Goal: Task Accomplishment & Management: Manage account settings

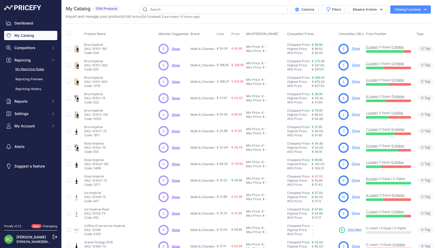
click at [21, 72] on link "My Repricing Rules" at bounding box center [30, 69] width 53 height 9
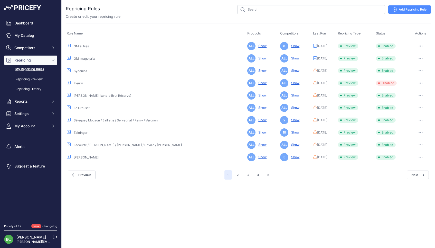
click at [83, 58] on link "GM Image prix" at bounding box center [84, 59] width 21 height 4
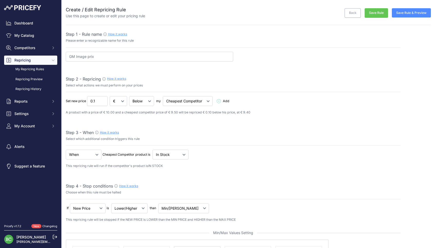
select select "percentage"
select select "7"
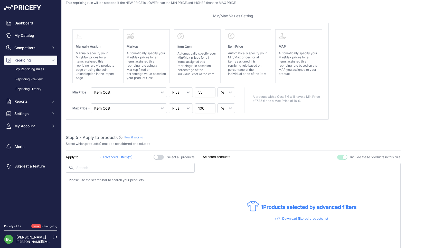
scroll to position [220, 0]
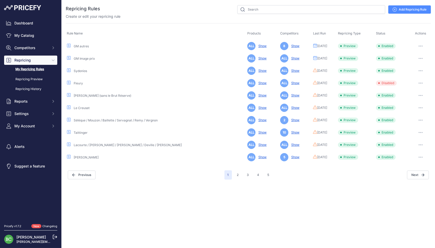
click at [79, 45] on link "GM autres" at bounding box center [81, 46] width 15 height 4
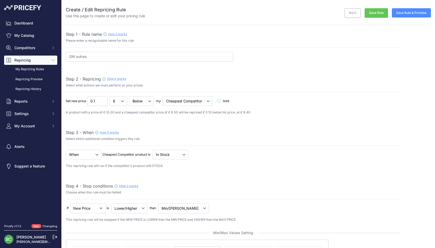
select select "percentage"
select select "7"
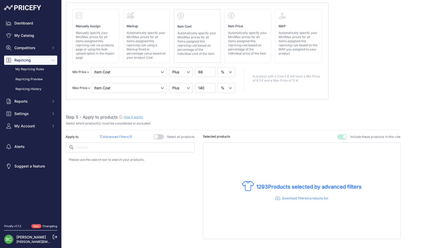
scroll to position [272, 0]
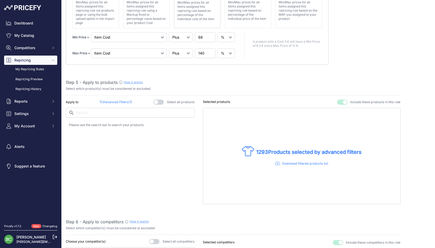
click at [124, 100] on p "Advanced Filters ( 1 )" at bounding box center [116, 102] width 32 height 5
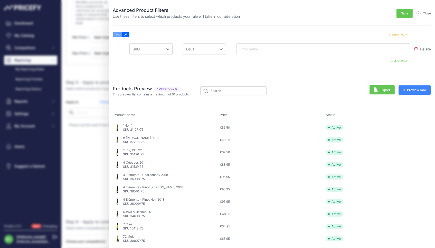
scroll to position [271, 0]
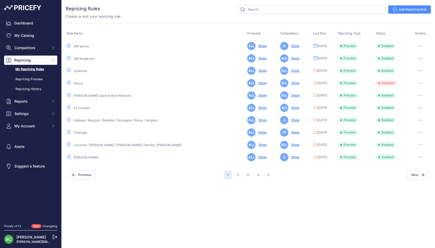
click at [85, 46] on link "GM autres" at bounding box center [81, 46] width 15 height 4
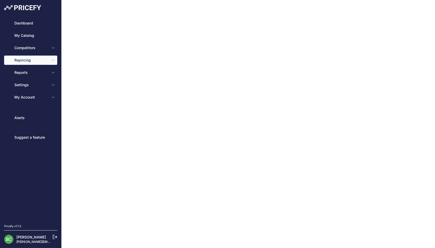
type input "GM autres"
type input "0.1"
select select "in_stock"
select select "not_lower_and_higher"
select select "min_max_price"
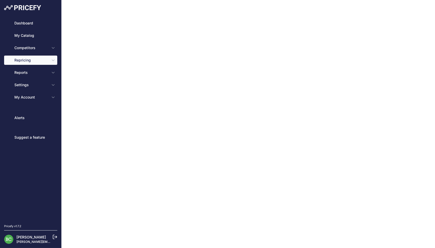
select select "cost"
type input "66"
select select "percentage"
select select "cost"
type input "140"
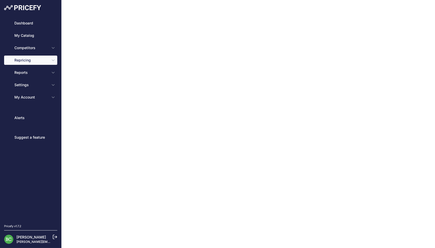
select select "percentage"
select select "7"
type input "99"
type input "50"
type input "[URL][DOMAIN_NAME][DOMAIN_NAME]"
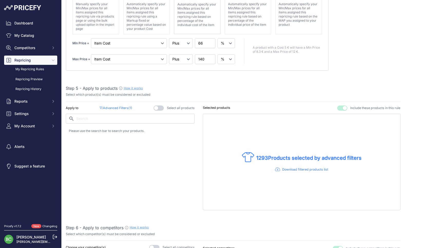
scroll to position [320, 0]
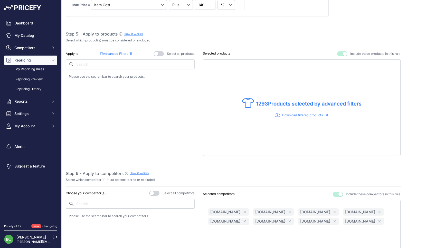
click at [120, 51] on p "Advanced Filters ( 1 )" at bounding box center [116, 53] width 32 height 5
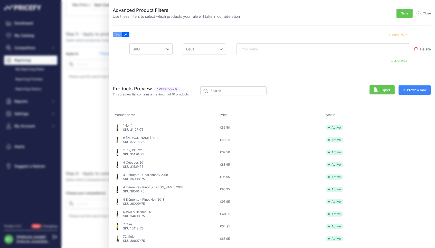
drag, startPoint x: 268, startPoint y: 52, endPoint x: 268, endPoint y: 49, distance: 2.9
click at [268, 52] on div at bounding box center [323, 48] width 174 height 11
click at [268, 48] on input "text" at bounding box center [259, 49] width 41 height 6
paste input "11541-75"
type input "11541-75"
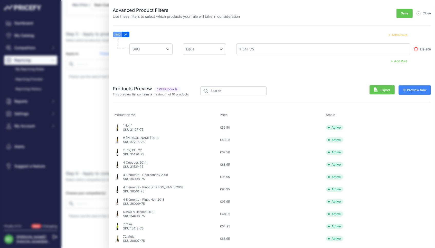
click at [422, 89] on span "Preview Now" at bounding box center [415, 90] width 24 height 4
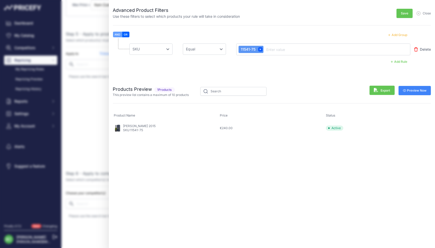
scroll to position [0, 0]
click at [428, 13] on span "Close" at bounding box center [427, 13] width 8 height 4
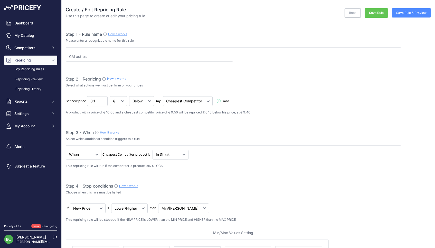
scroll to position [0, 0]
click at [32, 73] on link "My Repricing Rules" at bounding box center [30, 69] width 53 height 9
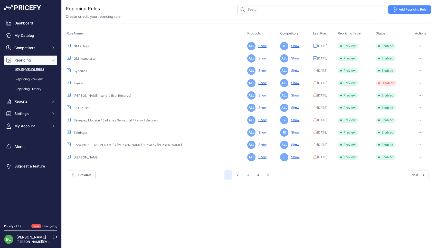
click at [186, 214] on div "Close You are not connected to the internet." at bounding box center [249, 124] width 374 height 248
click at [90, 59] on link "GM Image prix" at bounding box center [84, 59] width 21 height 4
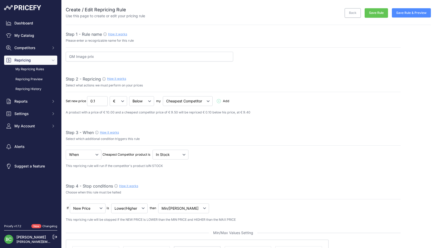
select select "percentage"
select select "7"
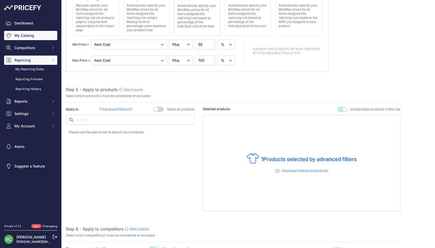
scroll to position [306, 0]
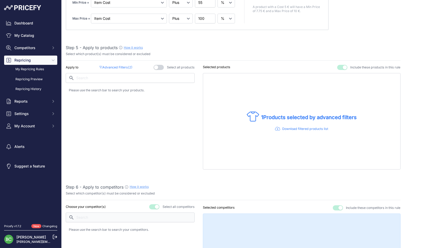
click at [117, 65] on p "Advanced Filters ( 2 )" at bounding box center [115, 67] width 33 height 5
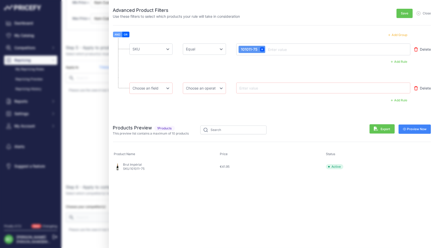
click at [128, 34] on button "OR" at bounding box center [125, 35] width 7 height 6
select select "mp.sku"
select select "equal"
click at [267, 86] on input "text" at bounding box center [259, 88] width 41 height 6
paste input "18101-150"
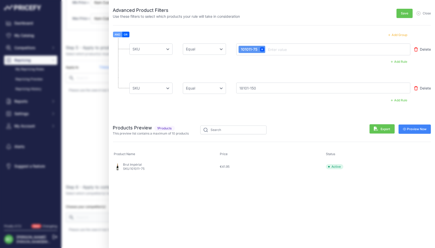
type input "18101-150"
click at [414, 126] on button "Preview Now" at bounding box center [415, 128] width 33 height 9
click at [399, 35] on button "Add Group" at bounding box center [397, 35] width 25 height 7
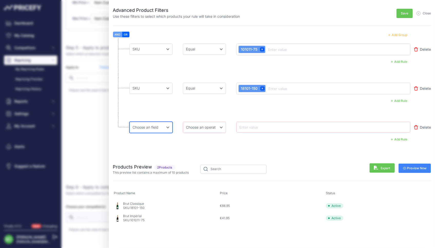
select select "mp.sku"
select select "equal"
click at [267, 127] on input "text" at bounding box center [259, 127] width 41 height 6
paste input "18101-75"
type input "18101-75"
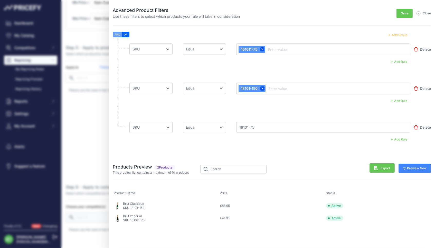
click at [418, 167] on span "Preview Now" at bounding box center [415, 168] width 24 height 4
click at [399, 34] on button "Add Group" at bounding box center [397, 35] width 25 height 7
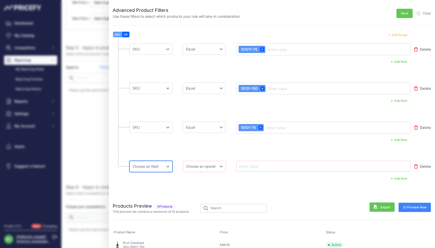
select select "mp.sku"
select select "equal"
click at [257, 165] on input "text" at bounding box center [259, 166] width 41 height 6
paste input "18102-75"
type input "18102-75"
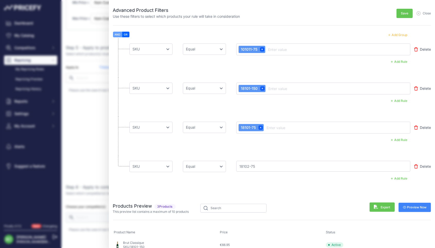
click at [419, 207] on span "Preview Now" at bounding box center [415, 207] width 24 height 4
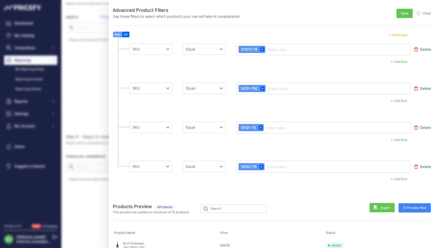
scroll to position [0, 0]
click at [394, 34] on button "Add Group" at bounding box center [397, 35] width 25 height 7
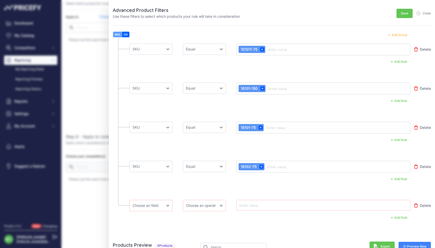
click at [127, 34] on button "OR" at bounding box center [125, 35] width 7 height 6
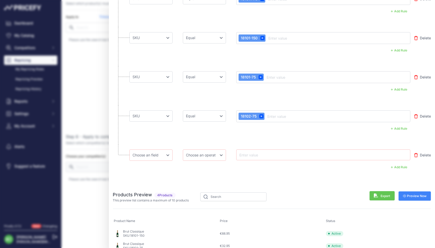
scroll to position [51, 0]
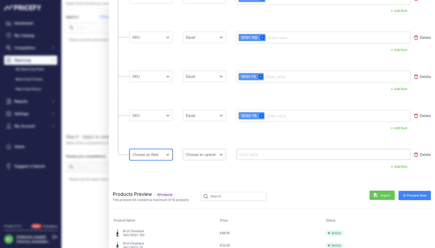
select select "mp.sku"
select select "equal"
drag, startPoint x: 201, startPoint y: 157, endPoint x: 263, endPoint y: 153, distance: 62.3
click at [254, 155] on div "Choose an field Name Price Cost MAP Brand Min Price Max Price SKU GTIN/EAN/ASIN…" at bounding box center [270, 154] width 281 height 11
click at [263, 153] on input "text" at bounding box center [259, 154] width 41 height 6
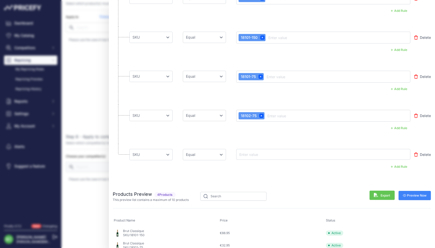
paste input "18101-37"
type input "18101-37"
click at [410, 193] on span "Preview Now" at bounding box center [415, 195] width 24 height 4
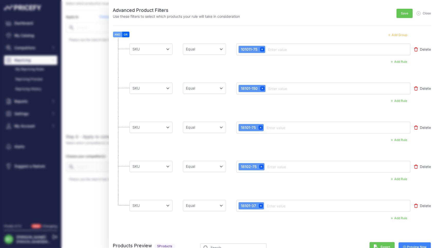
scroll to position [0, 0]
click at [400, 15] on button "Save" at bounding box center [405, 13] width 16 height 9
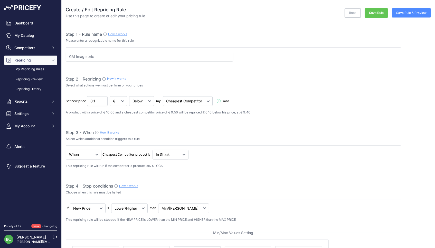
click at [376, 14] on button "Save Rule" at bounding box center [376, 13] width 23 height 10
select select "percentage"
select select "7"
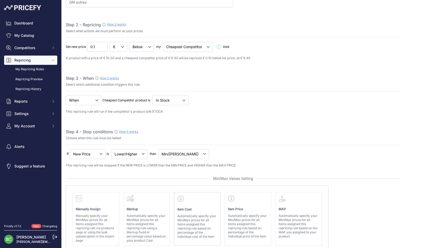
scroll to position [226, 0]
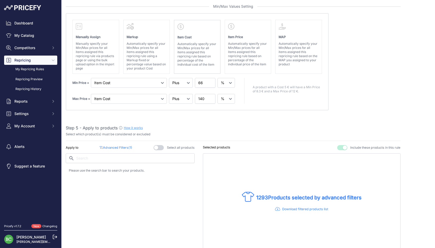
click at [119, 145] on p "Advanced Filters ( 1 )" at bounding box center [116, 147] width 32 height 5
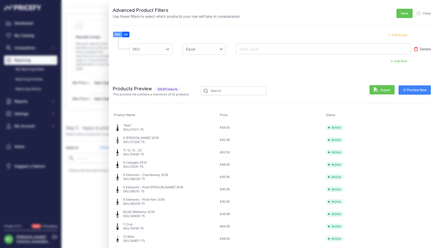
click at [304, 46] on div at bounding box center [324, 49] width 170 height 6
click at [304, 47] on div at bounding box center [324, 49] width 170 height 6
click at [244, 49] on input "text" at bounding box center [259, 49] width 41 height 6
paste input "18120-75"
type input "18120-75"
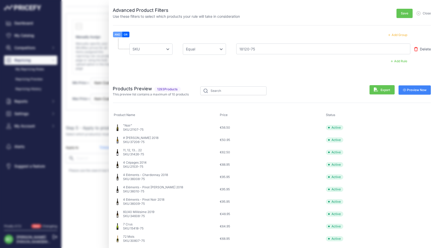
click at [415, 88] on span "Preview Now" at bounding box center [415, 90] width 24 height 4
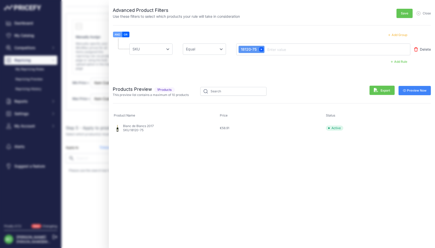
click at [126, 33] on button "OR" at bounding box center [125, 35] width 7 height 6
drag, startPoint x: 118, startPoint y: 35, endPoint x: 121, endPoint y: 35, distance: 3.6
click at [118, 35] on button "AND" at bounding box center [117, 35] width 9 height 6
click at [126, 34] on button "OR" at bounding box center [125, 35] width 7 height 6
click at [400, 61] on button "Add Rule" at bounding box center [399, 61] width 23 height 7
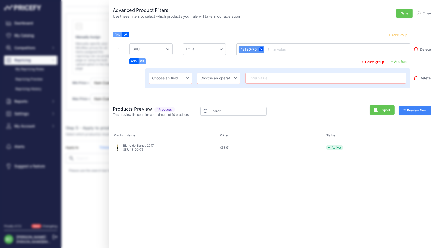
click at [379, 61] on button "Delete group" at bounding box center [374, 62] width 28 height 7
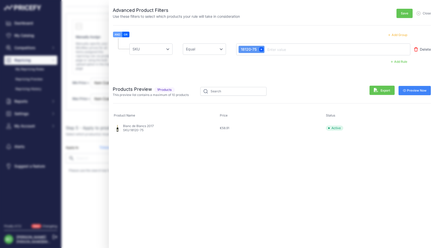
click at [399, 35] on button "Add Group" at bounding box center [397, 35] width 25 height 7
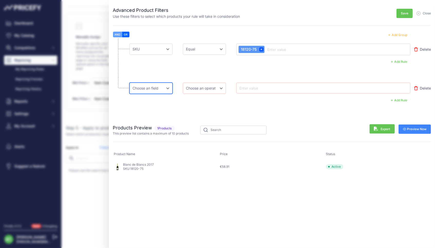
select select "mp.sku"
select select "equal"
click at [261, 88] on input "text" at bounding box center [259, 88] width 41 height 6
paste input "18109-75"
type input "18109-75"
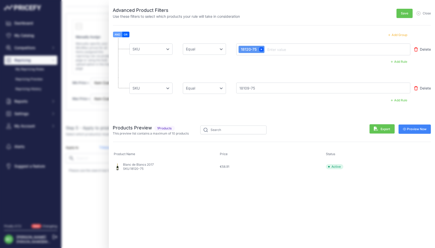
drag, startPoint x: 421, startPoint y: 126, endPoint x: 390, endPoint y: 117, distance: 31.8
click at [421, 126] on button "Preview Now" at bounding box center [415, 128] width 33 height 9
click at [397, 34] on button "Add Group" at bounding box center [397, 35] width 25 height 7
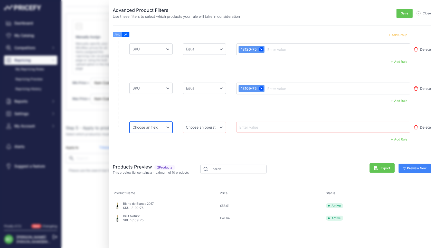
select select "mp.sku"
select select "equal"
click at [260, 125] on input "text" at bounding box center [259, 127] width 41 height 6
paste input "18124-75"
type input "18124-75"
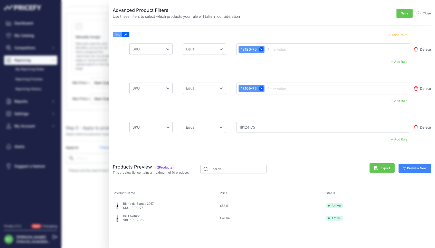
click at [412, 169] on span "Preview Now" at bounding box center [415, 168] width 24 height 4
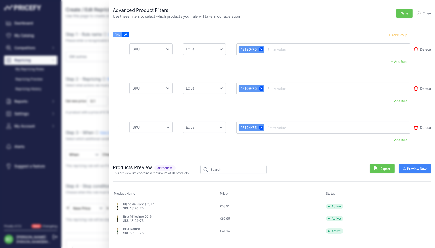
scroll to position [0, 0]
click at [403, 13] on span "Save" at bounding box center [404, 13] width 7 height 4
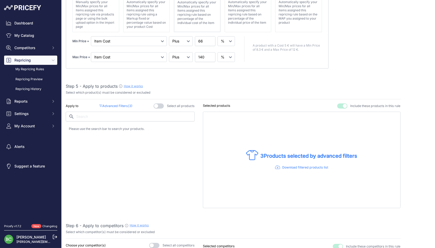
scroll to position [279, 0]
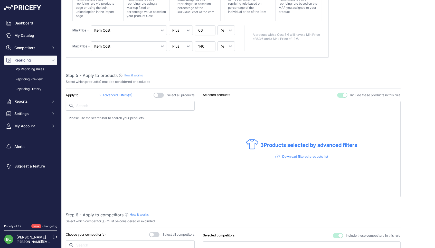
click at [124, 93] on p "Advanced Filters ( 3 )" at bounding box center [115, 95] width 33 height 5
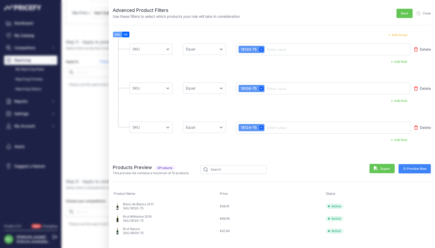
scroll to position [315, 0]
click at [397, 33] on button "Add Group" at bounding box center [397, 35] width 25 height 7
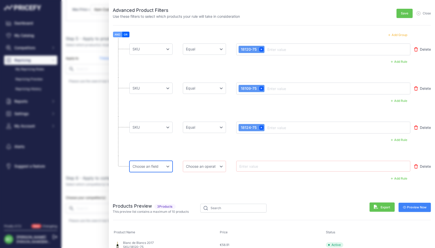
select select "mp.sku"
select select "equal"
click at [251, 164] on input "text" at bounding box center [259, 166] width 41 height 6
paste input "18123-75"
type input "18123-75"
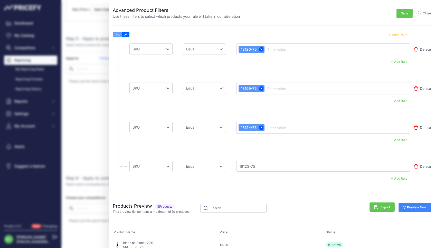
click at [413, 206] on span "Preview Now" at bounding box center [415, 207] width 24 height 4
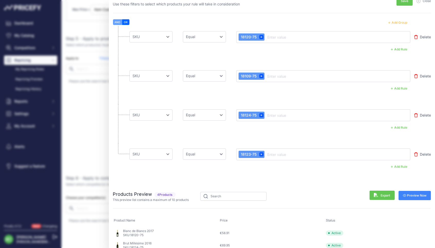
scroll to position [4, 0]
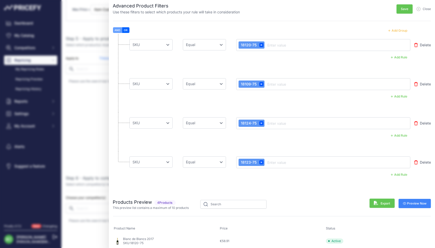
click at [403, 30] on button "Add Group" at bounding box center [397, 30] width 25 height 7
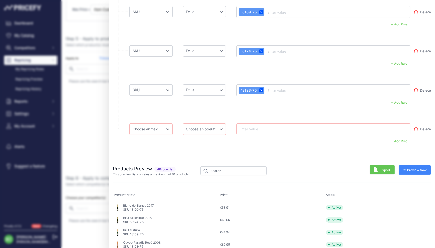
scroll to position [76, 0]
select select "mp.sku"
select select "equal"
click at [282, 126] on div at bounding box center [324, 129] width 170 height 6
click at [254, 129] on input "text" at bounding box center [259, 129] width 41 height 6
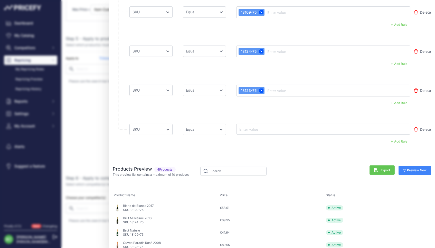
paste input "18119-75"
type input "18119-75"
click at [415, 169] on span "Preview Now" at bounding box center [415, 170] width 24 height 4
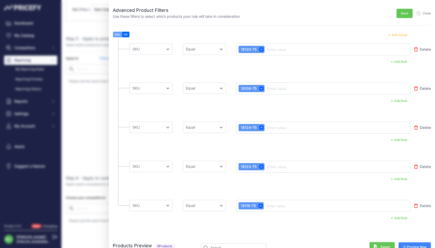
scroll to position [0, 0]
click at [399, 34] on button "Add Group" at bounding box center [397, 35] width 25 height 7
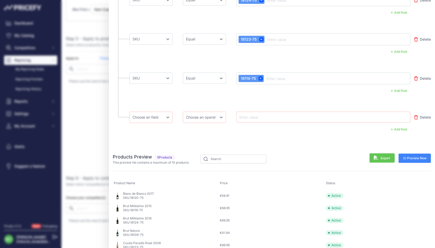
scroll to position [127, 0]
select select "mp.sku"
select select "equal"
drag, startPoint x: 196, startPoint y: 117, endPoint x: 266, endPoint y: 117, distance: 70.7
click at [273, 119] on div "Choose an field Name Price Cost MAP Brand Min Price Max Price SKU GTIN/EAN/ASIN…" at bounding box center [270, 117] width 281 height 11
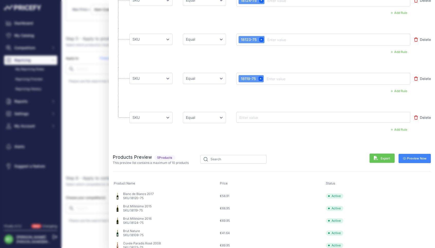
click at [266, 117] on input "text" at bounding box center [259, 117] width 41 height 6
paste input "18121-75"
type input "18121-75"
click at [425, 156] on span "Preview Now" at bounding box center [415, 158] width 24 height 4
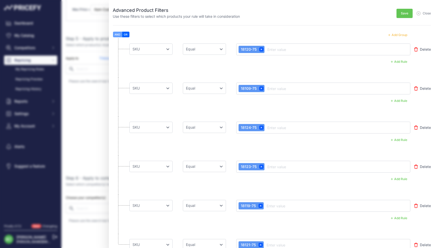
scroll to position [0, 0]
click at [398, 35] on button "Add Group" at bounding box center [397, 35] width 25 height 7
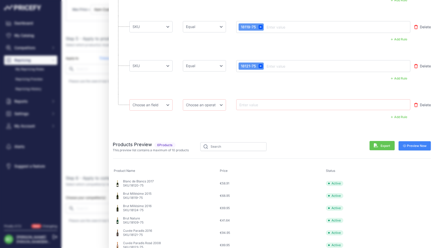
scroll to position [178, 0]
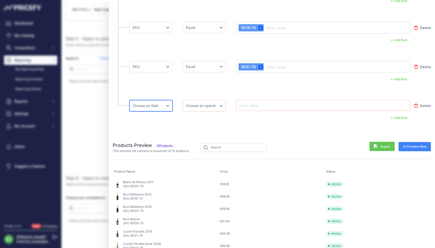
select select "mp.sku"
select select "equal"
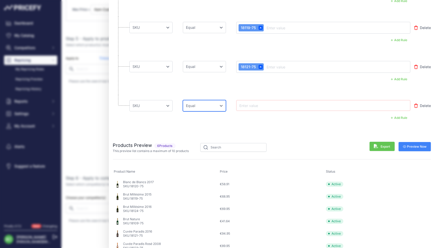
drag, startPoint x: 196, startPoint y: 106, endPoint x: 279, endPoint y: 105, distance: 83.8
click at [279, 105] on div "Choose an field Name Price Cost MAP Brand Min Price Max Price SKU GTIN/EAN/ASIN…" at bounding box center [270, 105] width 281 height 11
click at [279, 105] on input "text" at bounding box center [259, 105] width 41 height 6
paste input "18122-75"
type input "18122-75"
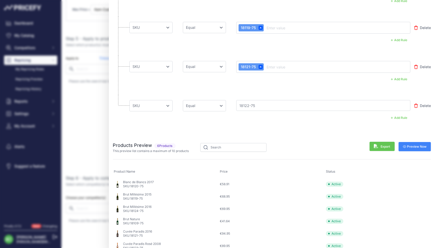
click at [422, 145] on span "Preview Now" at bounding box center [415, 146] width 24 height 4
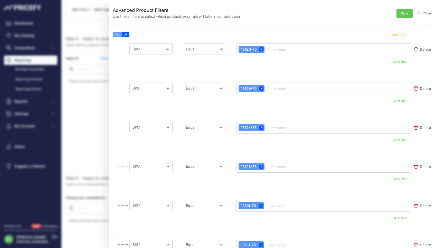
scroll to position [0, 0]
click at [403, 34] on button "Add Group" at bounding box center [397, 35] width 25 height 7
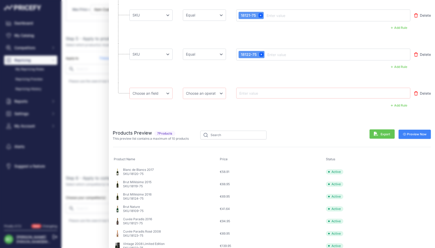
scroll to position [229, 0]
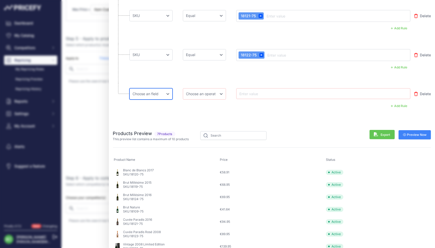
select select "mp.sku"
select select "equal"
click at [256, 94] on input "text" at bounding box center [259, 93] width 41 height 6
paste input "18118-75"
type input "18118-75"
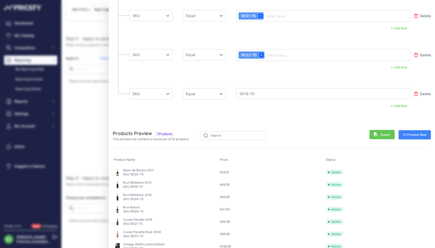
click at [415, 134] on span "Preview Now" at bounding box center [415, 135] width 24 height 4
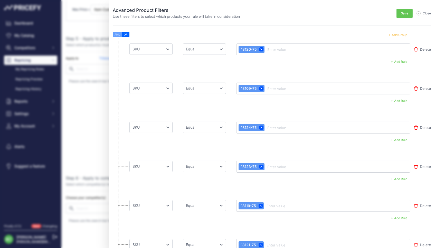
scroll to position [0, 0]
click at [402, 15] on span "Save" at bounding box center [404, 13] width 7 height 4
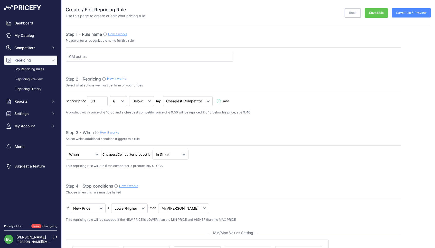
click at [379, 14] on button "Save Rule" at bounding box center [376, 13] width 23 height 10
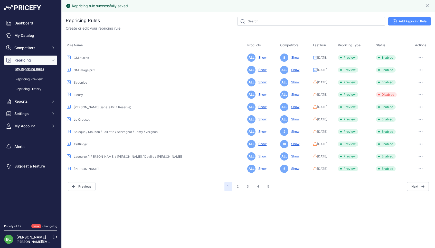
click at [82, 57] on link "GM autres" at bounding box center [81, 58] width 15 height 4
click at [81, 69] on link "GM Image prix" at bounding box center [84, 70] width 21 height 4
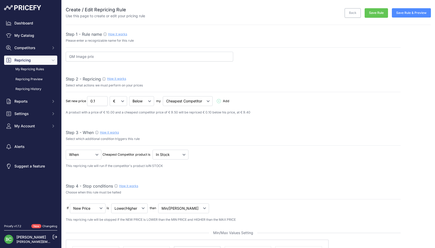
select select "percentage"
select select "7"
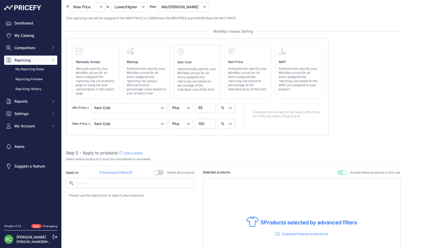
scroll to position [337, 0]
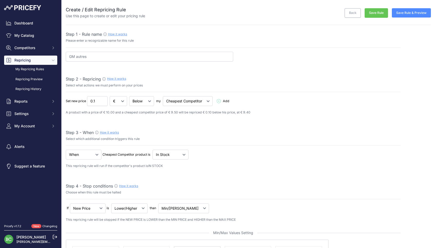
select select "percentage"
select select "7"
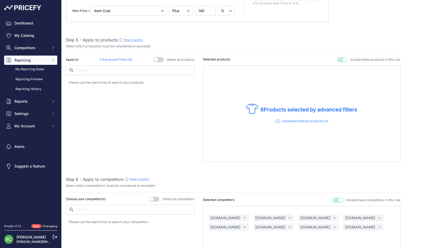
scroll to position [321, 0]
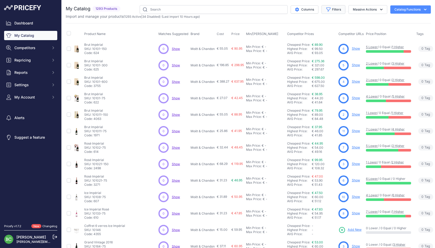
click at [329, 11] on icon "button" at bounding box center [328, 9] width 5 height 5
select select "Alfred Gratien"
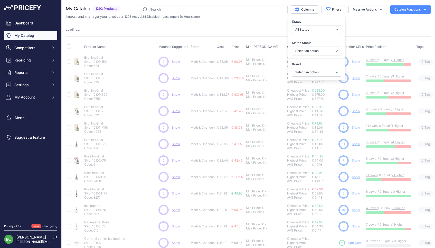
click at [265, 25] on div "My Catalog 1293 Products" at bounding box center [248, 160] width 365 height 311
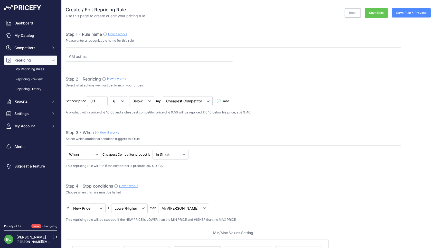
select select "percentage"
select select "7"
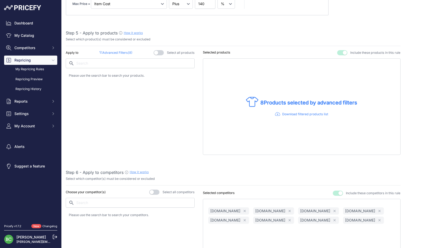
click at [27, 71] on link "My Repricing Rules" at bounding box center [30, 69] width 53 height 9
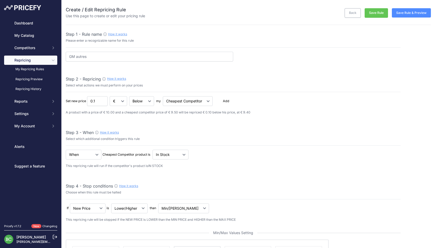
select select "percentage"
select select "7"
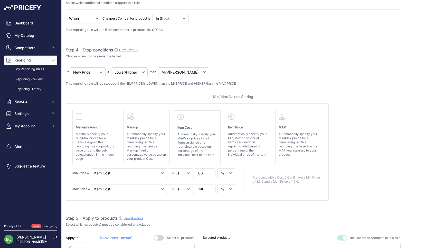
scroll to position [167, 0]
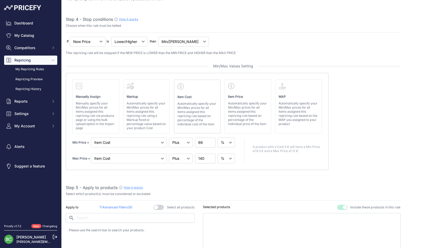
click at [119, 205] on p "Advanced Filters ( 8 )" at bounding box center [115, 207] width 33 height 5
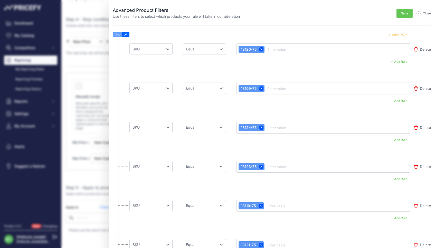
scroll to position [0, 0]
click at [397, 34] on button "Add Group" at bounding box center [397, 35] width 25 height 7
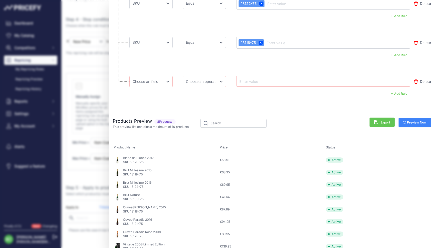
scroll to position [280, 0]
select select "mp.sku"
select select "equal"
click at [272, 84] on div at bounding box center [323, 81] width 174 height 11
click at [270, 81] on input "text" at bounding box center [259, 81] width 41 height 6
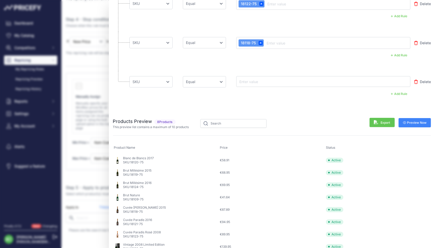
paste input "13632-75"
type input "13632-75"
click at [412, 121] on span "Preview Now" at bounding box center [415, 123] width 24 height 4
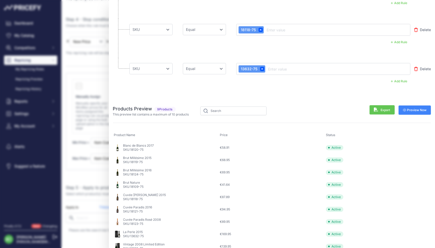
scroll to position [292, 0]
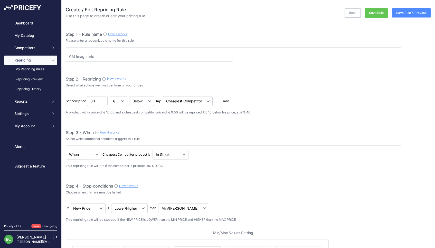
select select "percentage"
select select "7"
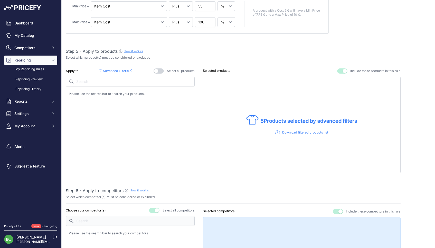
scroll to position [286, 0]
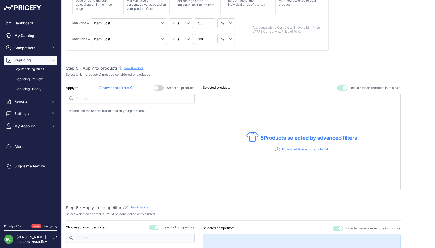
click at [125, 86] on p "Advanced Filters ( 5 )" at bounding box center [115, 88] width 33 height 5
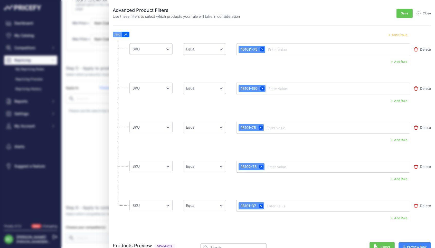
drag, startPoint x: 398, startPoint y: 34, endPoint x: 300, endPoint y: 50, distance: 99.5
click at [398, 34] on button "Add Group" at bounding box center [397, 35] width 25 height 7
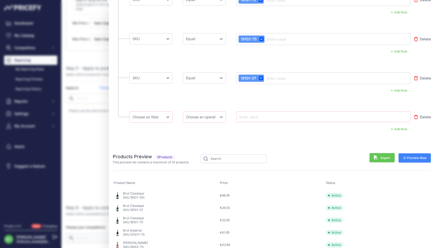
scroll to position [127, 0]
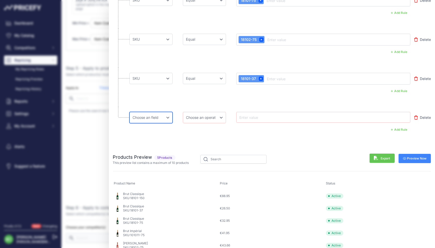
select select "mp.sku"
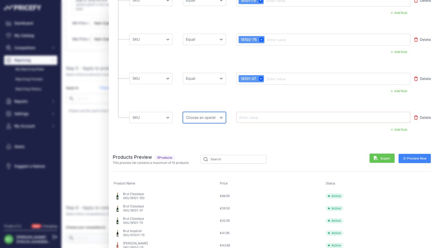
select select "equal"
click at [262, 117] on input "text" at bounding box center [259, 117] width 41 height 6
paste input "13603-75"
type input "13603-75"
click at [414, 158] on span "Preview Now" at bounding box center [415, 158] width 24 height 4
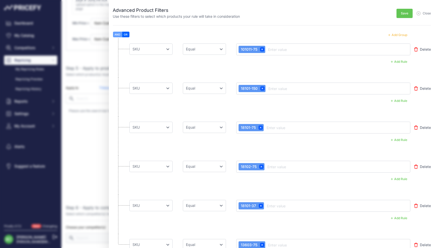
scroll to position [0, 0]
click at [407, 13] on span "Save" at bounding box center [404, 13] width 7 height 4
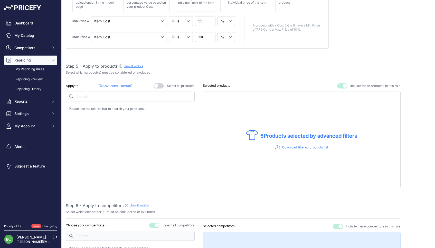
scroll to position [294, 0]
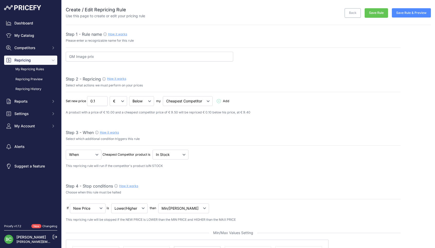
select select "percentage"
select select "7"
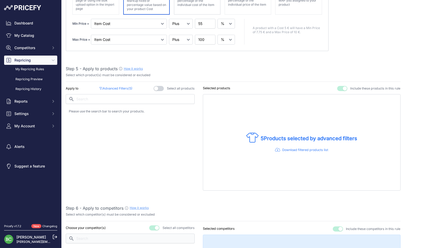
scroll to position [287, 0]
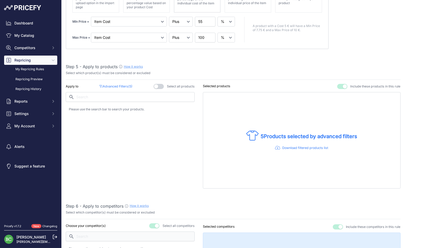
click at [117, 84] on p "Advanced Filters ( 5 )" at bounding box center [115, 86] width 33 height 5
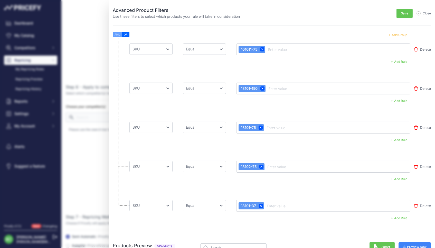
scroll to position [0, 0]
click at [402, 36] on button "Add Group" at bounding box center [397, 35] width 25 height 7
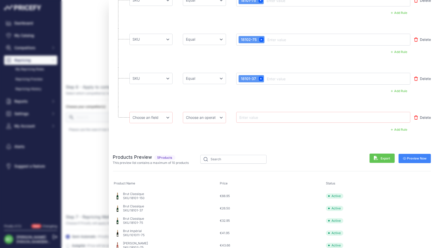
scroll to position [127, 0]
select select "mp.brand"
drag, startPoint x: 151, startPoint y: 119, endPoint x: 218, endPoint y: 115, distance: 67.5
click at [218, 114] on div "Choose an field Name Price Cost MAP Brand Min Price Max Price SKU GTIN/EAN/ASIN…" at bounding box center [270, 117] width 281 height 11
select select "equal"
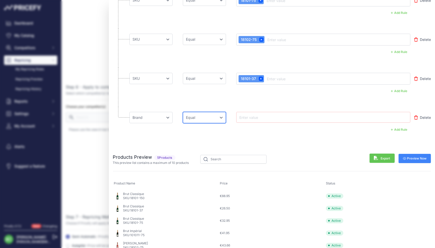
drag, startPoint x: 208, startPoint y: 118, endPoint x: 250, endPoint y: 119, distance: 42.4
click at [250, 119] on div "Choose an field Name Price Cost MAP Brand Min Price Max Price SKU GTIN/EAN/ASIN…" at bounding box center [270, 117] width 281 height 11
click at [258, 117] on input "text" at bounding box center [259, 117] width 41 height 6
type input "Ayala"
click at [415, 157] on span "Preview Now" at bounding box center [415, 158] width 24 height 4
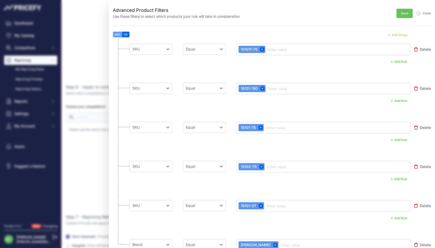
scroll to position [0, 0]
click at [405, 13] on span "Save" at bounding box center [404, 13] width 7 height 4
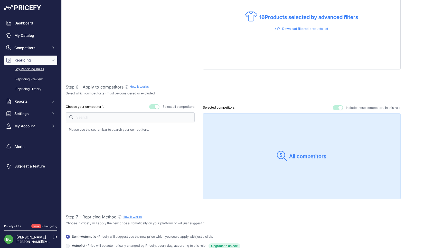
click at [40, 74] on link "My Repricing Rules" at bounding box center [30, 69] width 53 height 9
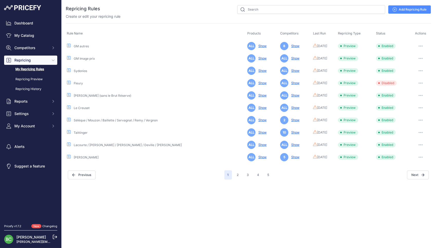
click at [85, 59] on link "GM Image prix" at bounding box center [84, 59] width 21 height 4
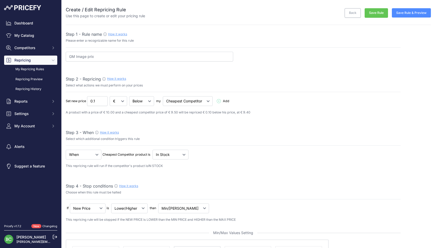
select select "percentage"
select select "7"
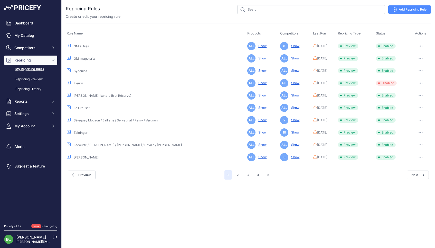
click at [418, 59] on button "button" at bounding box center [421, 58] width 10 height 7
click at [413, 76] on button "Run Preview" at bounding box center [413, 77] width 33 height 8
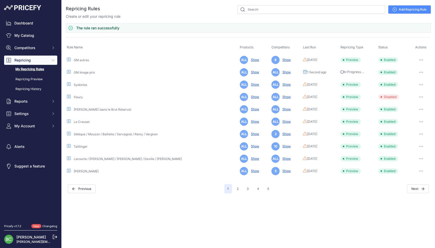
click at [419, 72] on icon "button" at bounding box center [421, 72] width 4 height 1
click at [414, 84] on link "Edit" at bounding box center [413, 83] width 33 height 8
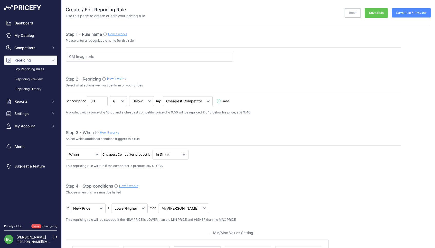
select select "percentage"
select select "7"
click at [405, 16] on button "Save Rule & Preview" at bounding box center [411, 12] width 39 height 9
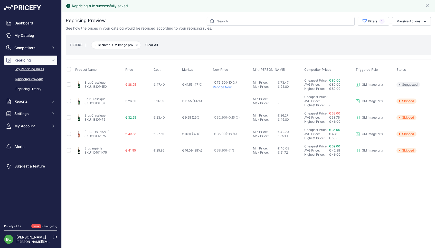
click at [27, 71] on link "My Repricing Rules" at bounding box center [30, 69] width 53 height 9
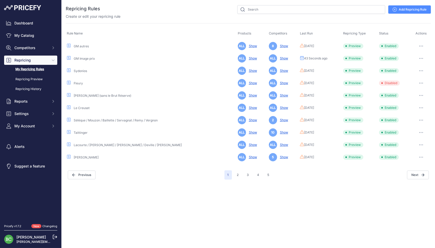
click at [247, 58] on link "Show" at bounding box center [252, 58] width 10 height 4
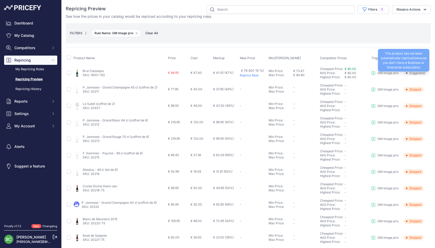
scroll to position [1, 0]
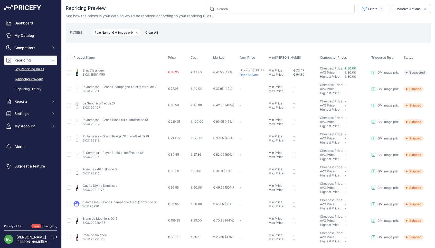
click at [36, 74] on link "My Repricing Rules" at bounding box center [30, 69] width 53 height 9
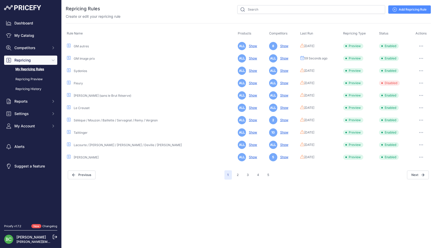
click at [417, 58] on button "button" at bounding box center [421, 58] width 10 height 7
click at [410, 67] on link "Edit" at bounding box center [413, 69] width 33 height 8
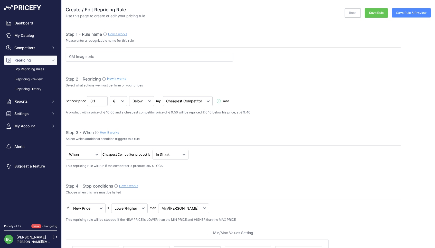
select select "percentage"
select select "7"
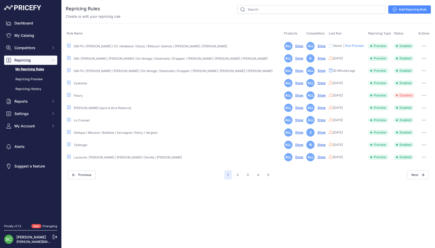
click at [98, 71] on link "GM PX / A. Gratien / Ayala / De Venoge / Delamotte / Drappier / Henriot / Lomba…" at bounding box center [173, 71] width 199 height 4
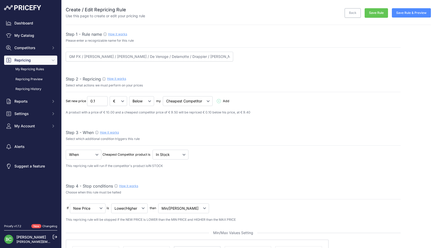
select select "percentage"
select select "7"
select select "percentage"
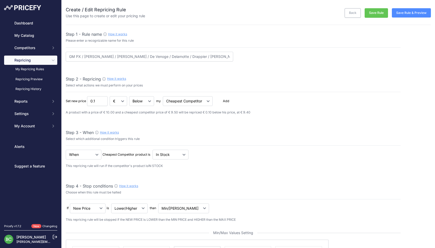
select select "7"
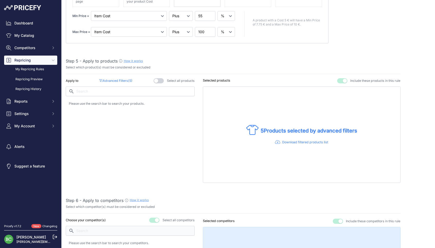
scroll to position [301, 0]
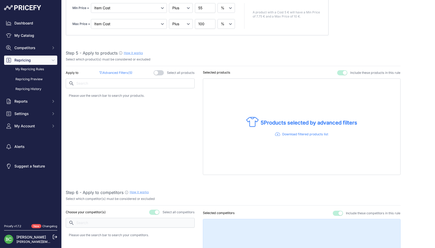
click at [121, 70] on p "Advanced Filters ( 5 )" at bounding box center [115, 72] width 33 height 5
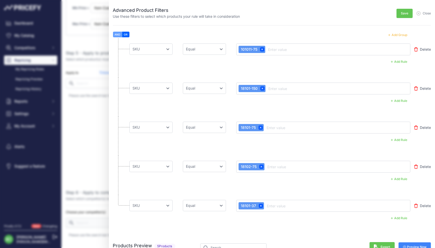
scroll to position [0, 0]
click at [423, 48] on span "Delete" at bounding box center [425, 49] width 11 height 5
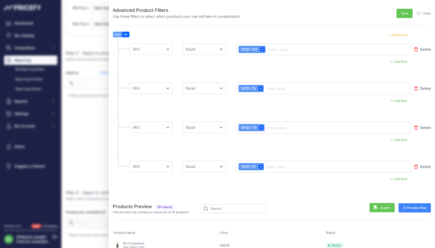
click at [406, 11] on span "Save" at bounding box center [404, 13] width 7 height 4
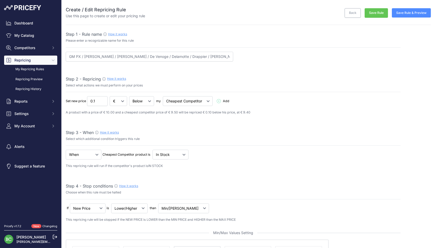
click at [380, 13] on button "Save Rule" at bounding box center [376, 13] width 23 height 10
select select "percentage"
select select "7"
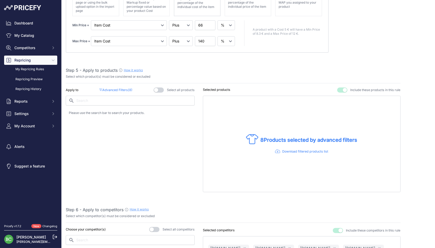
scroll to position [282, 0]
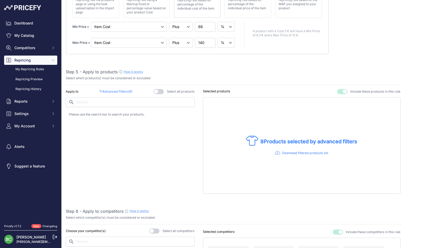
click at [124, 89] on p "Advanced Filters ( 8 )" at bounding box center [115, 91] width 33 height 5
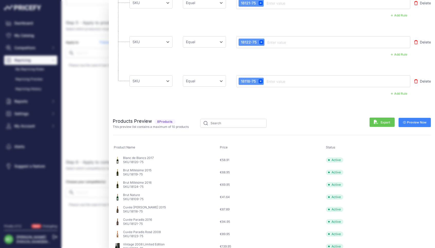
scroll to position [333, 0]
drag, startPoint x: 131, startPoint y: 195, endPoint x: 137, endPoint y: 196, distance: 6.2
click at [147, 195] on div "Brut Nature SKU: 18109-75" at bounding box center [166, 197] width 104 height 8
copy p "18109-75"
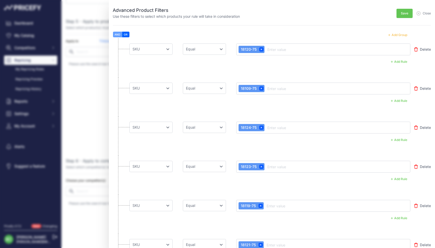
scroll to position [0, 0]
click at [425, 86] on span "Delete" at bounding box center [425, 88] width 11 height 5
click at [408, 14] on span "Save" at bounding box center [404, 13] width 7 height 4
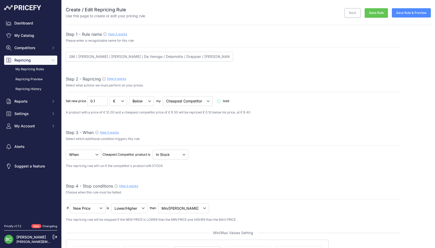
click at [374, 13] on button "Save Rule" at bounding box center [376, 13] width 23 height 10
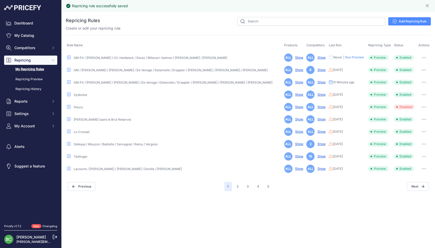
click at [141, 82] on link "GM PX / [PERSON_NAME] / [PERSON_NAME] / De Venoge / Delamotte / Drappier / [PER…" at bounding box center [173, 82] width 199 height 4
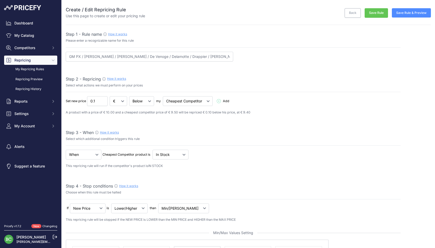
select select "percentage"
select select "7"
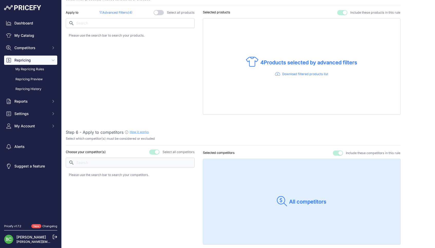
scroll to position [314, 0]
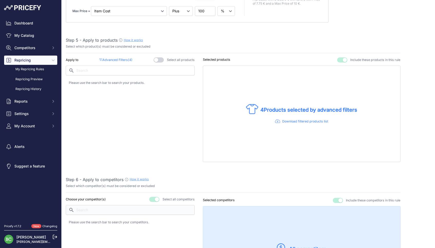
click at [128, 58] on span "( 4 )" at bounding box center [130, 60] width 5 height 4
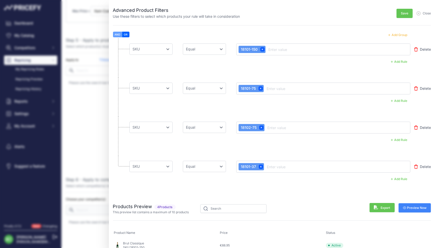
scroll to position [0, 0]
click at [402, 35] on button "Add Group" at bounding box center [397, 35] width 25 height 7
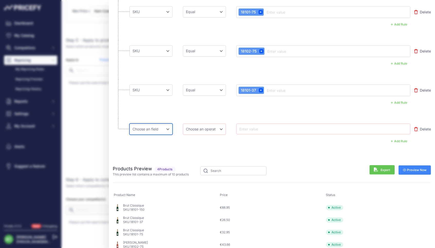
scroll to position [76, 0]
select select "mp.sku"
select select "equal"
drag, startPoint x: 196, startPoint y: 130, endPoint x: 274, endPoint y: 130, distance: 77.4
click at [274, 130] on div "Choose an field Name Price Cost MAP Brand Min Price Max Price SKU GTIN/EAN/ASIN…" at bounding box center [270, 129] width 281 height 11
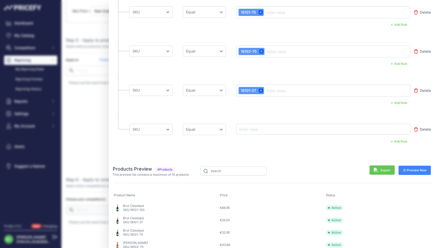
click at [274, 130] on input "text" at bounding box center [259, 129] width 41 height 6
paste input "18109-75"
type input "18109-75"
click at [420, 167] on button "Preview Now" at bounding box center [415, 169] width 33 height 9
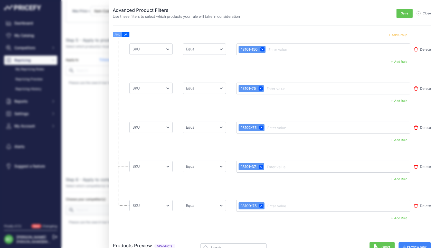
scroll to position [0, 0]
click at [404, 12] on span "Save" at bounding box center [404, 13] width 7 height 4
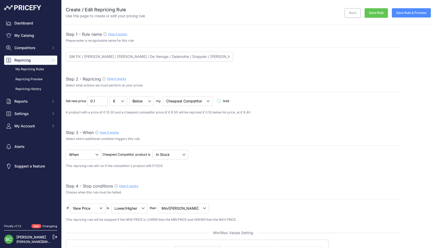
click at [376, 13] on button "Save Rule" at bounding box center [376, 13] width 23 height 10
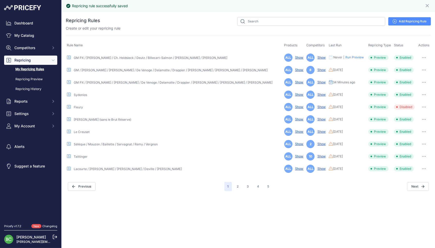
click at [142, 69] on link "GM / [PERSON_NAME] / [PERSON_NAME] / De Venoge / Delamotte / Drappier / [PERSON…" at bounding box center [171, 70] width 194 height 4
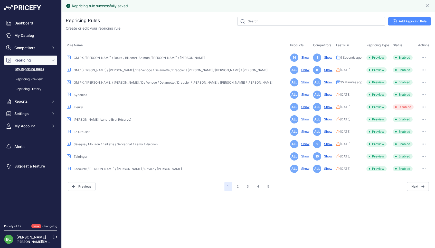
click at [138, 81] on link "GM PX / [PERSON_NAME] / [PERSON_NAME] / De Venoge / Delamotte / Drappier / [PER…" at bounding box center [173, 82] width 199 height 4
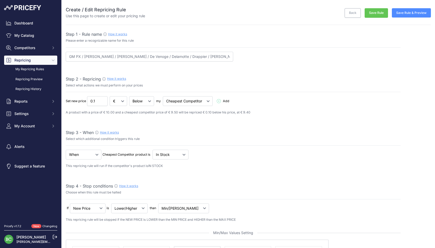
select select "percentage"
select select "7"
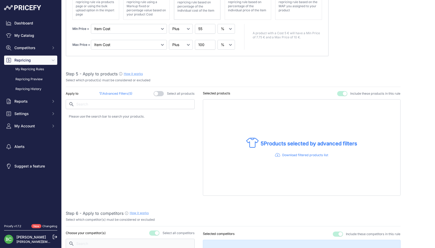
scroll to position [308, 0]
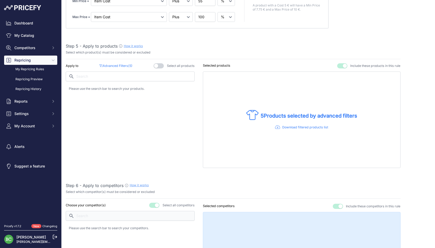
click at [122, 63] on p "Advanced Filters ( 5 )" at bounding box center [115, 65] width 33 height 5
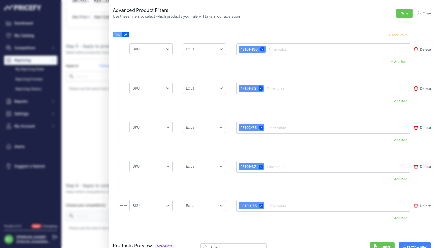
scroll to position [0, 0]
click at [398, 33] on button "Add Group" at bounding box center [397, 35] width 25 height 7
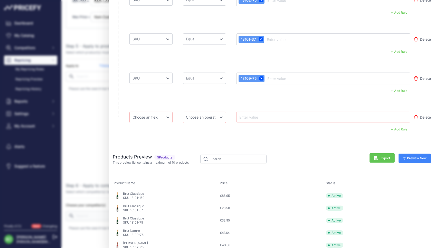
scroll to position [127, 0]
select select "mp.brand"
select select "equal"
click at [251, 116] on input "text" at bounding box center [259, 117] width 41 height 6
type input "AYALA"
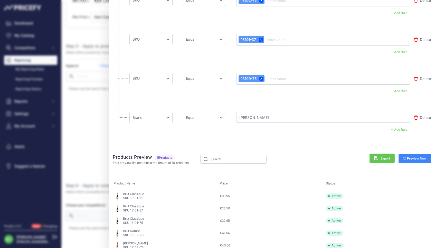
drag, startPoint x: 419, startPoint y: 155, endPoint x: 402, endPoint y: 155, distance: 17.2
click at [419, 156] on span "Preview Now" at bounding box center [415, 158] width 24 height 4
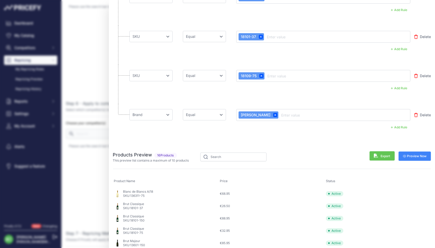
scroll to position [126, 0]
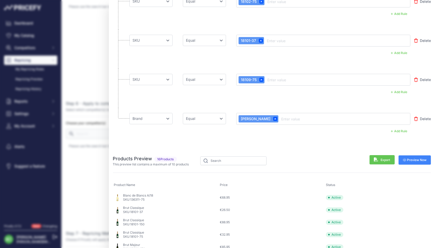
click at [400, 130] on button "Add Rule" at bounding box center [399, 131] width 23 height 7
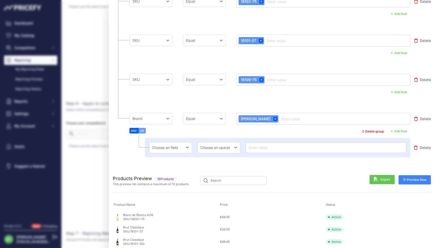
click at [134, 130] on button "AND" at bounding box center [134, 131] width 9 height 6
select select "mp.sku"
select select "not_equal"
click at [266, 149] on input "text" at bounding box center [326, 147] width 157 height 6
paste input "13632-75"
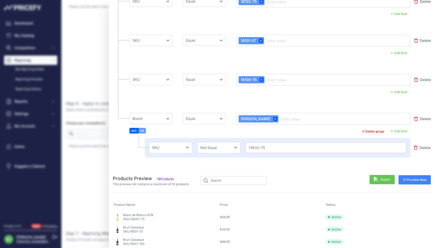
type input "13632-75"
click at [415, 178] on span "Preview Now" at bounding box center [415, 180] width 24 height 4
click at [403, 129] on button "Add Rule" at bounding box center [399, 131] width 23 height 7
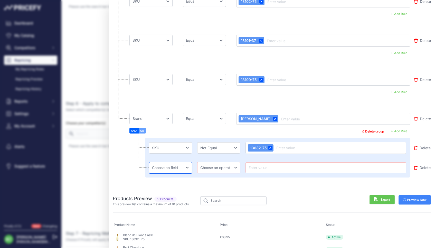
select select "mp.sku"
select select "not_equal"
drag, startPoint x: 270, startPoint y: 169, endPoint x: 264, endPoint y: 167, distance: 5.9
click at [270, 168] on input "text" at bounding box center [326, 167] width 157 height 6
paste input "136311-75"
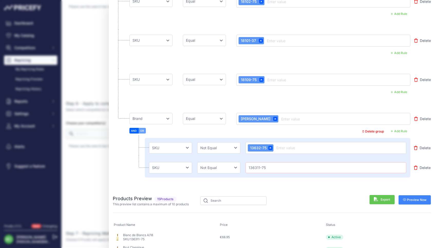
type input "136311-75"
click at [410, 198] on span "Preview Now" at bounding box center [415, 200] width 24 height 4
drag, startPoint x: 401, startPoint y: 130, endPoint x: 397, endPoint y: 129, distance: 4.9
click at [401, 130] on button "Add Rule" at bounding box center [399, 131] width 23 height 7
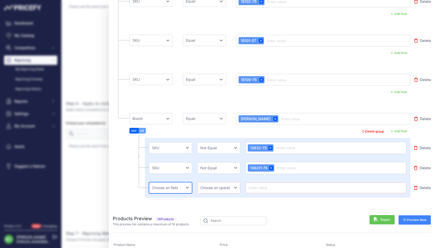
select select "mp.sku"
select select "not_equal"
drag, startPoint x: 204, startPoint y: 186, endPoint x: 259, endPoint y: 188, distance: 54.8
click at [259, 189] on div "Choose [PERSON_NAME] Name Price Cost MAP Brand Min Price Max Price SKU GTIN/EAN…" at bounding box center [278, 188] width 266 height 20
click at [259, 188] on input "text" at bounding box center [326, 188] width 157 height 6
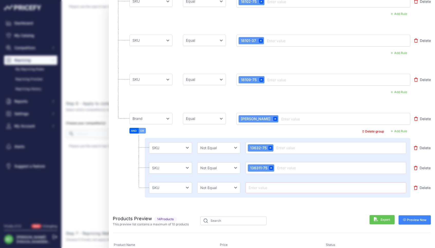
paste input "13630-75"
type input "13630-75"
click at [415, 220] on span "Preview Now" at bounding box center [415, 220] width 24 height 4
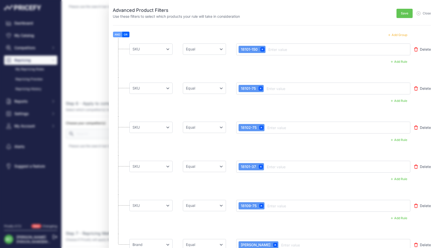
scroll to position [0, 0]
click at [404, 14] on span "Save" at bounding box center [404, 13] width 7 height 4
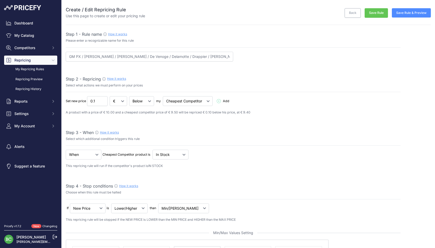
click at [376, 14] on button "Save Rule" at bounding box center [376, 13] width 23 height 10
select select "percentage"
select select "7"
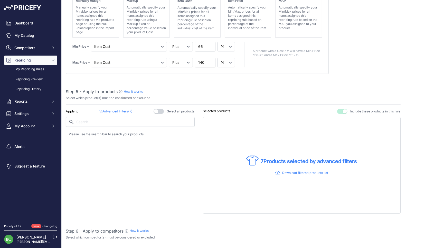
scroll to position [273, 0]
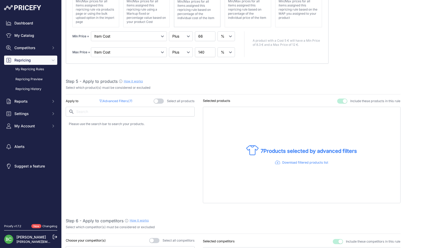
click at [124, 99] on p "Advanced Filters ( 7 )" at bounding box center [115, 101] width 33 height 5
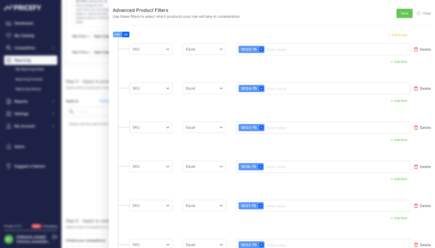
scroll to position [0, 0]
click at [401, 35] on button "Add Group" at bounding box center [397, 35] width 25 height 7
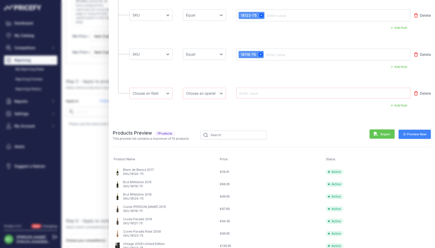
scroll to position [229, 0]
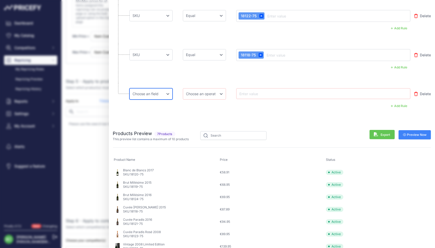
select select "mp.sku"
select select "equal"
click at [249, 94] on input "text" at bounding box center [259, 93] width 41 height 6
click at [217, 133] on input "text" at bounding box center [233, 135] width 66 height 9
click at [252, 94] on input "text" at bounding box center [259, 93] width 41 height 6
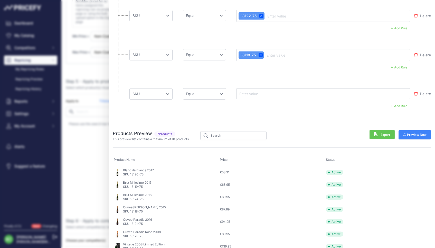
paste input "13632-75"
type input "13632-75"
drag, startPoint x: 415, startPoint y: 133, endPoint x: 411, endPoint y: 133, distance: 4.4
click at [415, 133] on span "Preview Now" at bounding box center [415, 135] width 24 height 4
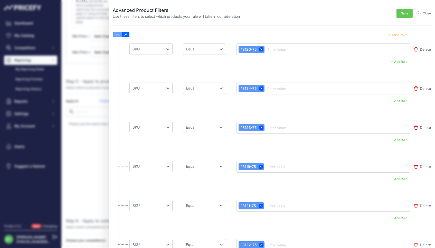
scroll to position [0, 0]
drag, startPoint x: 395, startPoint y: 35, endPoint x: 383, endPoint y: 36, distance: 12.1
click at [395, 35] on button "Add Group" at bounding box center [397, 35] width 25 height 7
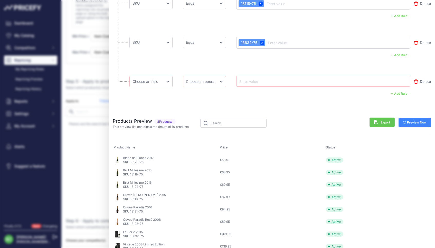
scroll to position [280, 0]
select select "mp.sku"
select select "equal"
click at [255, 81] on input "text" at bounding box center [259, 81] width 41 height 6
paste input "136311-75"
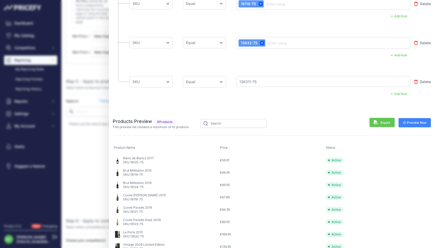
type input "136311-75"
click at [413, 122] on span "Preview Now" at bounding box center [415, 123] width 24 height 4
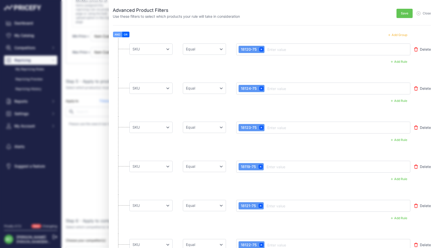
scroll to position [0, 0]
click at [401, 35] on button "Add Group" at bounding box center [397, 35] width 25 height 7
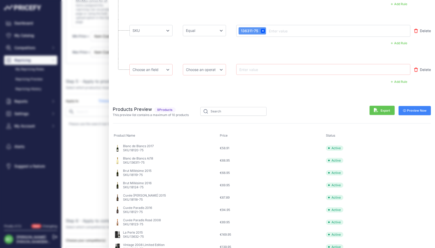
scroll to position [331, 0]
select select "mp.sku"
select select "equal"
drag, startPoint x: 195, startPoint y: 69, endPoint x: 244, endPoint y: 69, distance: 49.1
click at [244, 69] on div "Choose an field Name Price Cost MAP Brand Min Price Max Price SKU GTIN/EAN/ASIN…" at bounding box center [270, 69] width 281 height 11
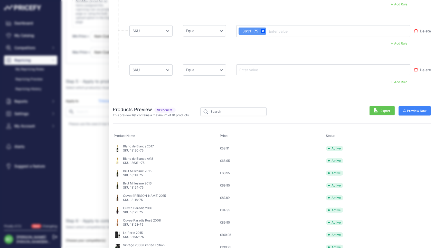
click at [254, 68] on input "text" at bounding box center [259, 70] width 41 height 6
paste input "13630-75"
type input "13630-75"
click at [419, 109] on span "Preview Now" at bounding box center [415, 111] width 24 height 4
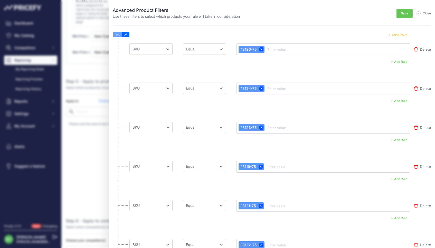
scroll to position [0, 0]
click at [404, 13] on span "Save" at bounding box center [404, 13] width 7 height 4
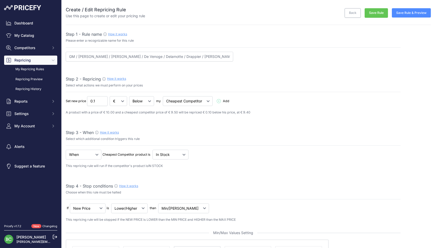
click at [376, 13] on button "Save Rule" at bounding box center [376, 13] width 23 height 10
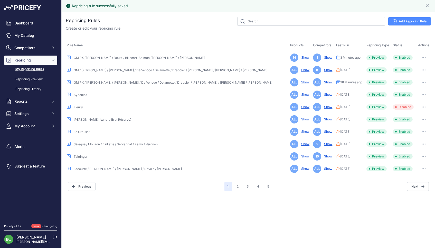
click at [105, 81] on link "GM PX / [PERSON_NAME] / [PERSON_NAME] / De Venoge / Delamotte / Drappier / [PER…" at bounding box center [173, 82] width 199 height 4
click at [112, 69] on link "GM / [PERSON_NAME] / [PERSON_NAME] / De Venoge / Delamotte / Drappier / [PERSON…" at bounding box center [171, 70] width 194 height 4
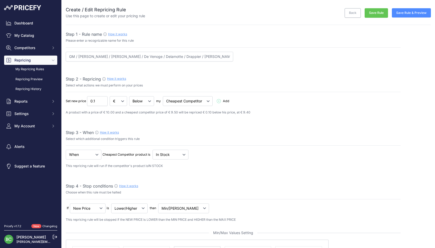
select select "percentage"
select select "7"
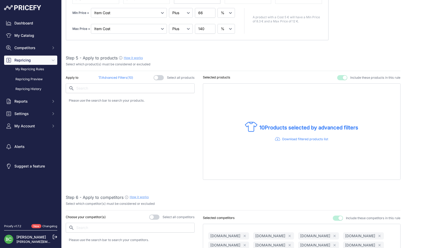
scroll to position [289, 0]
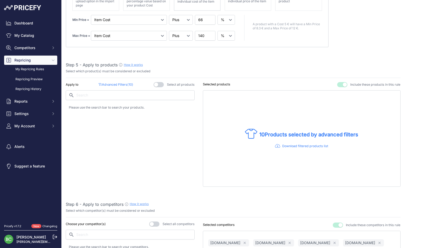
click at [119, 82] on p "Advanced Filters ( 10 )" at bounding box center [116, 84] width 34 height 5
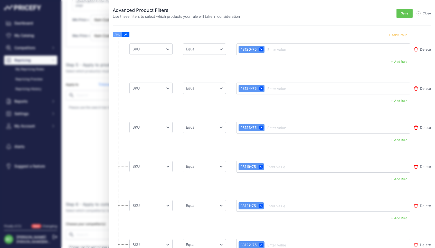
scroll to position [0, 0]
click at [424, 13] on span "Close" at bounding box center [427, 13] width 8 height 4
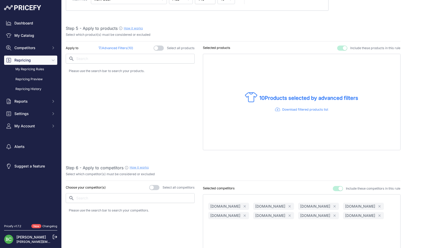
scroll to position [344, 0]
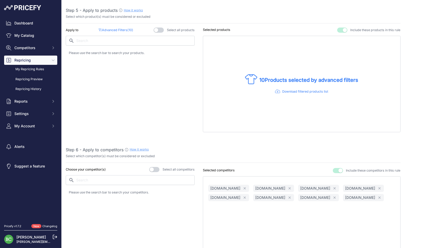
click at [122, 28] on p "Advanced Filters ( 10 )" at bounding box center [116, 30] width 34 height 5
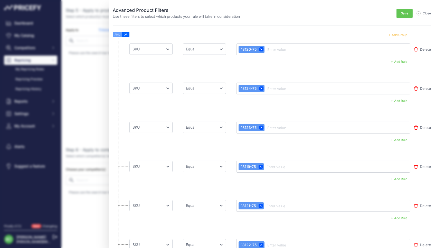
click at [396, 33] on button "Add Group" at bounding box center [397, 35] width 25 height 7
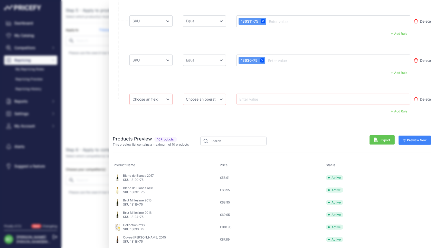
scroll to position [341, 0]
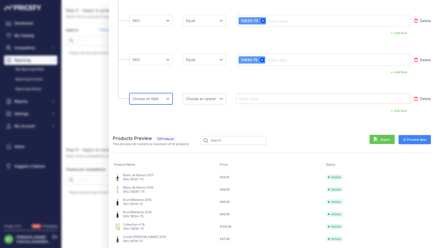
select select "mp.sku"
select select "equal"
click at [265, 98] on input "text" at bounding box center [259, 98] width 41 height 6
click at [252, 98] on input "text" at bounding box center [259, 98] width 41 height 6
paste input "11337-75"
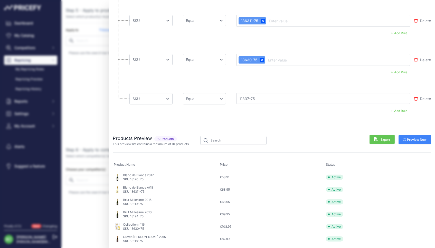
type input "11337-75"
click at [410, 140] on span "Preview Now" at bounding box center [415, 139] width 24 height 4
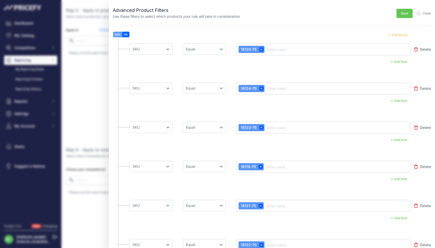
scroll to position [0, 0]
click at [399, 34] on button "Add Group" at bounding box center [397, 35] width 25 height 7
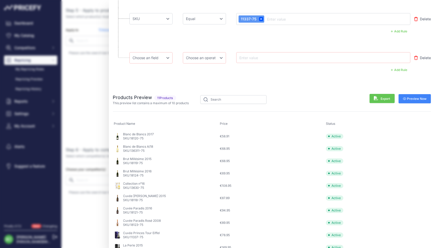
scroll to position [421, 0]
select select "mp.sku"
select select "equal"
paste input "11348-75"
type input "11348-75"
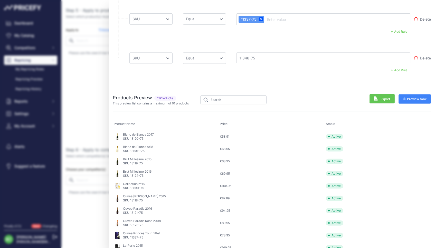
click at [421, 97] on span "Preview Now" at bounding box center [415, 99] width 24 height 4
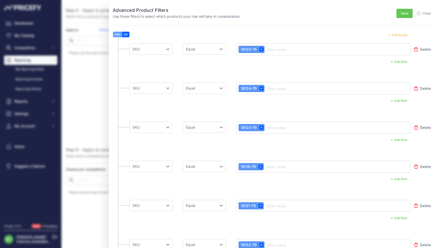
scroll to position [0, 0]
drag, startPoint x: 398, startPoint y: 33, endPoint x: 381, endPoint y: 38, distance: 17.6
click at [398, 33] on button "Add Group" at bounding box center [397, 35] width 25 height 7
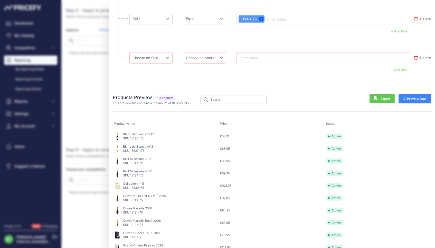
scroll to position [460, 0]
select select "mp.sku"
select select "equal"
click at [259, 56] on input "text" at bounding box center [259, 58] width 41 height 6
paste input "11318"
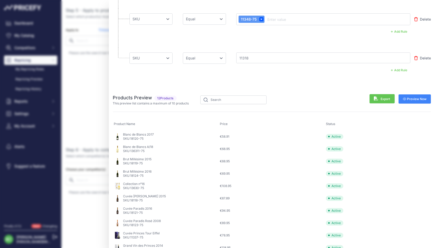
type input "11318"
drag, startPoint x: 417, startPoint y: 99, endPoint x: 323, endPoint y: 93, distance: 94.8
click at [417, 99] on span "Preview Now" at bounding box center [415, 99] width 24 height 4
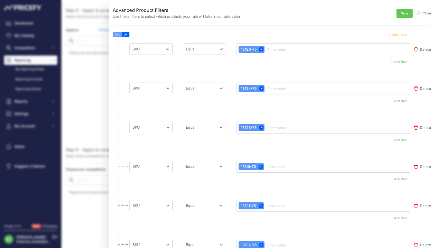
scroll to position [0, 0]
click at [398, 35] on button "Add Group" at bounding box center [397, 35] width 25 height 7
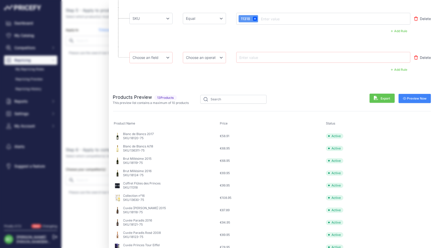
scroll to position [499, 0]
select select "mp.sku"
select select "equal"
click at [255, 56] on input "text" at bounding box center [259, 58] width 41 height 6
paste input "11345-75"
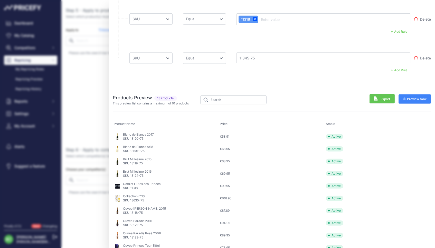
type input "11345-75"
drag, startPoint x: 417, startPoint y: 98, endPoint x: 337, endPoint y: 99, distance: 80.2
click at [417, 98] on span "Preview Now" at bounding box center [415, 99] width 24 height 4
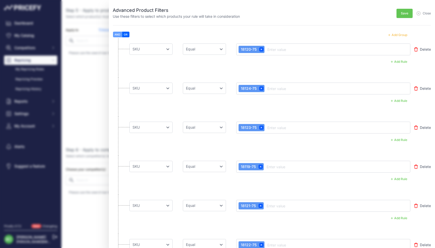
scroll to position [0, 0]
click at [406, 15] on span "Save" at bounding box center [404, 13] width 7 height 4
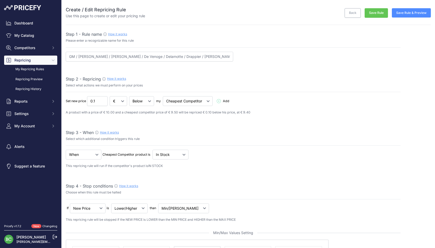
click at [376, 14] on button "Save Rule" at bounding box center [376, 13] width 23 height 10
select select "percentage"
select select "7"
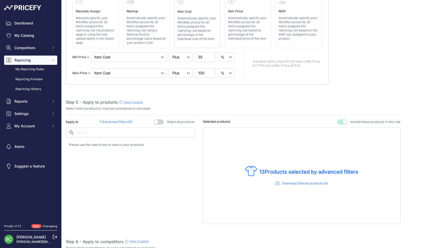
scroll to position [253, 0]
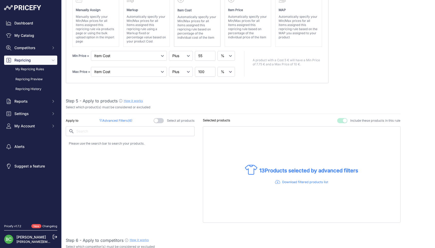
click at [125, 118] on p "Advanced Filters ( 6 )" at bounding box center [115, 120] width 33 height 5
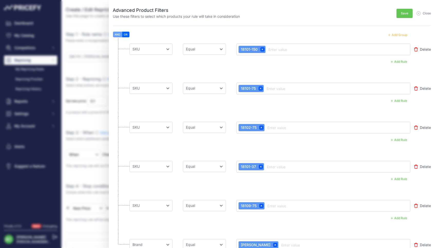
scroll to position [0, 0]
click at [399, 34] on button "Add Group" at bounding box center [397, 35] width 25 height 7
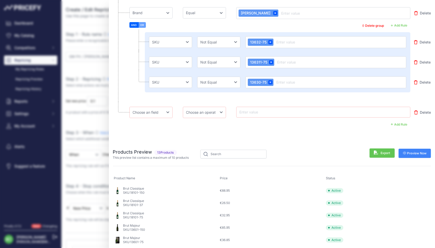
scroll to position [231, 0]
select select "mp.brand"
select select "equal"
click at [254, 111] on input "text" at bounding box center [259, 112] width 41 height 6
type input "de venoge"
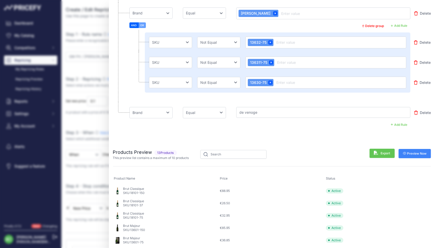
click at [410, 153] on span "Preview Now" at bounding box center [415, 153] width 24 height 4
click at [398, 124] on button "Add Rule" at bounding box center [399, 125] width 23 height 7
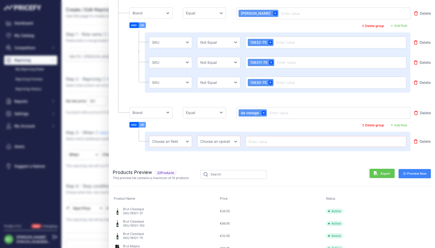
click at [137, 124] on button "AND" at bounding box center [134, 125] width 9 height 6
select select "mp.sku"
select select "not_equal"
click at [268, 142] on input "text" at bounding box center [326, 141] width 157 height 6
paste input "11318"
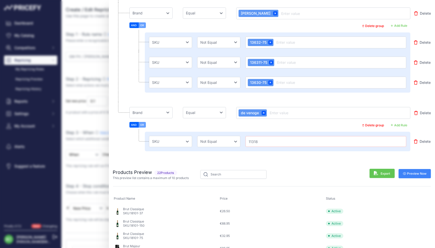
type input "11318"
click at [411, 174] on span "Preview Now" at bounding box center [415, 173] width 24 height 4
click at [404, 124] on button "Add Rule" at bounding box center [399, 125] width 23 height 7
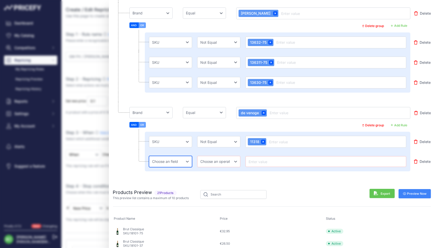
select select "mp.sku"
select select "not_equal"
click at [254, 160] on input "text" at bounding box center [326, 161] width 157 height 6
paste input "11345-75"
type input "11345-75"
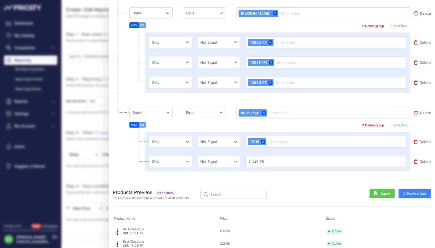
click at [412, 193] on span "Preview Now" at bounding box center [415, 193] width 24 height 4
click at [398, 123] on button "Add Rule" at bounding box center [399, 125] width 23 height 7
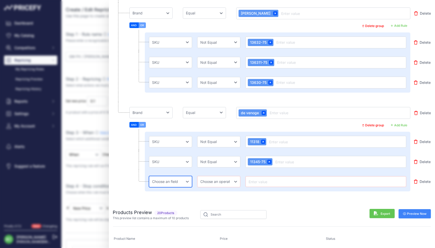
select select "mp.sku"
select select "not_equal"
drag, startPoint x: 208, startPoint y: 182, endPoint x: 255, endPoint y: 181, distance: 46.3
click at [252, 183] on div "Choose an field Name Price Cost MAP Brand Min Price Max Price SKU GTIN/EAN/ASIN…" at bounding box center [278, 182] width 266 height 20
paste input "11337-75"
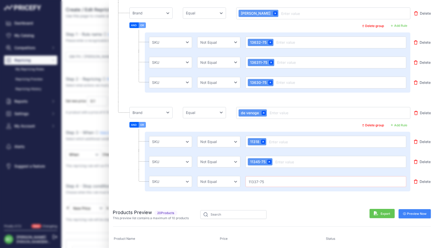
type input "11337-75"
click at [409, 214] on span "Preview Now" at bounding box center [415, 213] width 24 height 4
click at [398, 124] on button "Add Rule" at bounding box center [399, 125] width 23 height 7
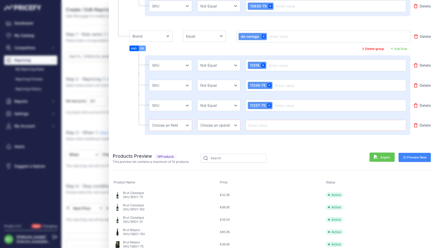
scroll to position [308, 0]
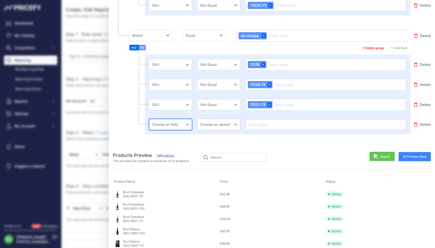
select select "mp.sku"
select select "not_equal"
drag, startPoint x: 264, startPoint y: 126, endPoint x: 261, endPoint y: 124, distance: 3.4
click at [263, 126] on input "text" at bounding box center [326, 124] width 157 height 6
click at [261, 124] on input "text" at bounding box center [326, 124] width 157 height 6
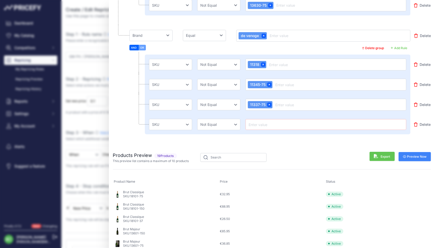
paste input "11348-75"
type input "11348-75"
click at [412, 155] on span "Preview Now" at bounding box center [415, 156] width 24 height 4
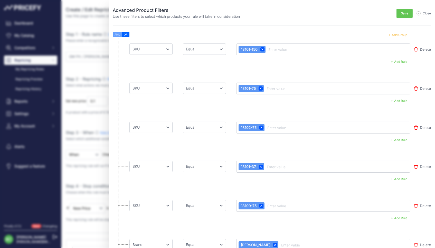
scroll to position [0, 0]
click at [405, 14] on span "Save" at bounding box center [404, 13] width 7 height 4
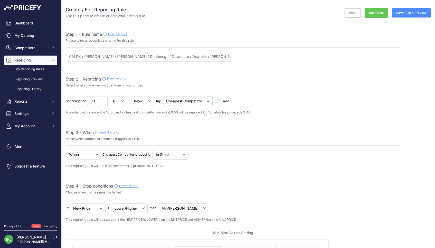
click at [374, 13] on button "Save Rule" at bounding box center [376, 13] width 23 height 10
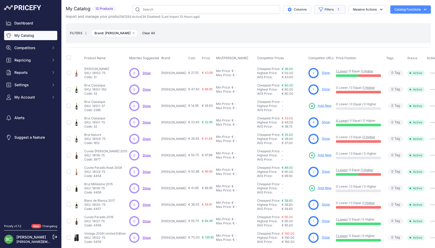
click at [328, 9] on button "Filters 1" at bounding box center [329, 9] width 31 height 9
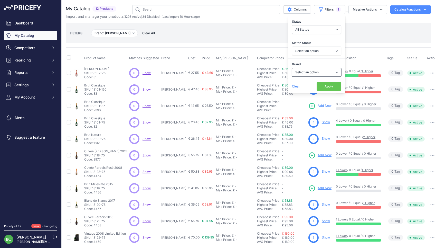
select select "[PERSON_NAME]"
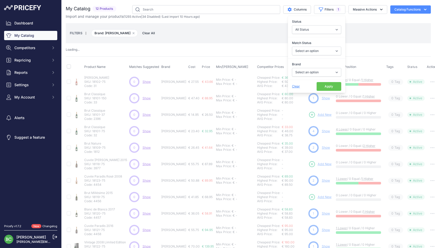
click at [327, 86] on button "Apply" at bounding box center [329, 86] width 25 height 9
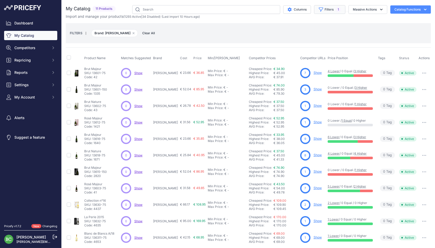
click at [327, 9] on button "Filters 1" at bounding box center [329, 9] width 31 height 9
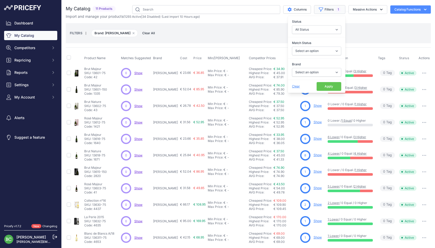
click at [327, 9] on button "Filters 1" at bounding box center [329, 9] width 31 height 9
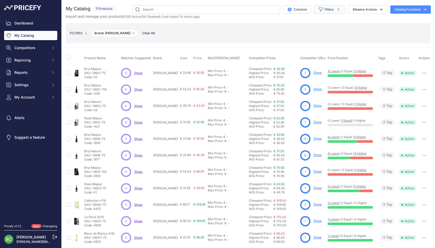
click at [327, 9] on button "Filters 1" at bounding box center [329, 9] width 31 height 9
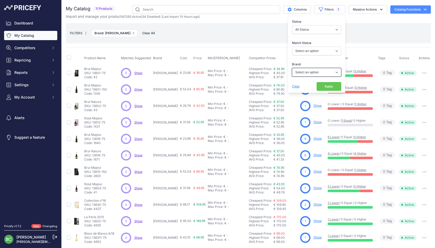
select select "De Venoge"
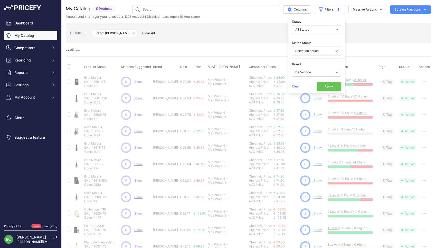
click at [330, 87] on button "Apply" at bounding box center [329, 86] width 25 height 9
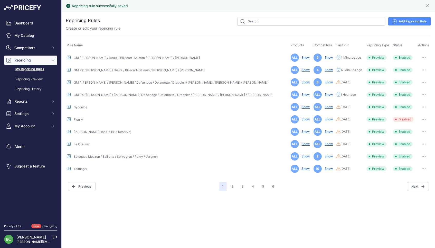
click at [119, 93] on link "GM PX / [PERSON_NAME] / [PERSON_NAME] / De Venoge / Delamotte / Drappier / [PER…" at bounding box center [173, 95] width 199 height 4
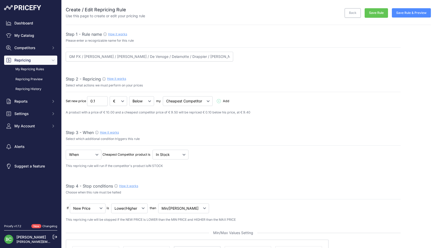
select select "percentage"
select select "7"
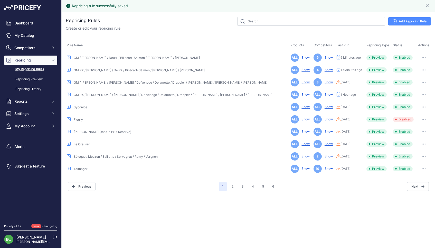
click at [115, 82] on link "GM / A. Gratien / Ayala / De Venoge / Delamotte / Drappier / Henriot / Lombard …" at bounding box center [171, 82] width 194 height 4
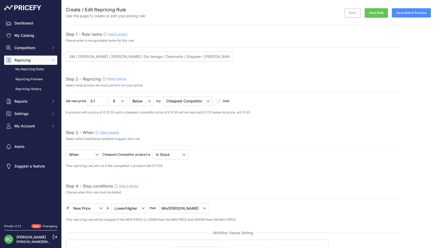
select select "percentage"
select select "7"
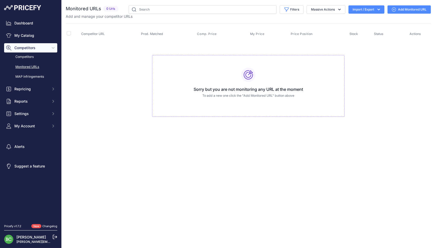
click at [420, 8] on link "Add Monitored URL" at bounding box center [409, 9] width 43 height 8
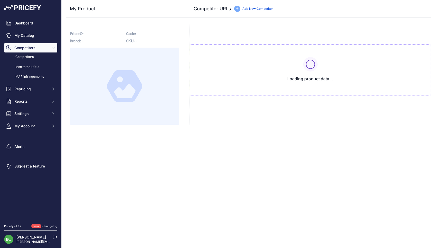
type input "www.enviedechamp.com/fr/champagne-de-venoge/2851-princes-brut-3eme-edition-3291…"
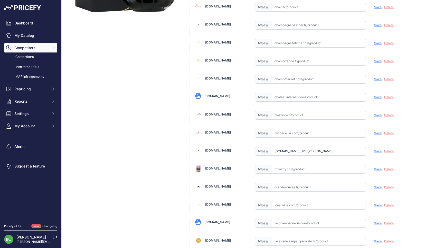
scroll to position [182, 0]
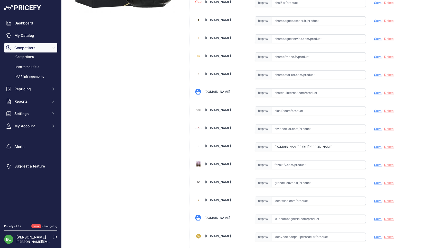
drag, startPoint x: 273, startPoint y: 146, endPoint x: 429, endPoint y: 151, distance: 155.6
